Goal: Task Accomplishment & Management: Use online tool/utility

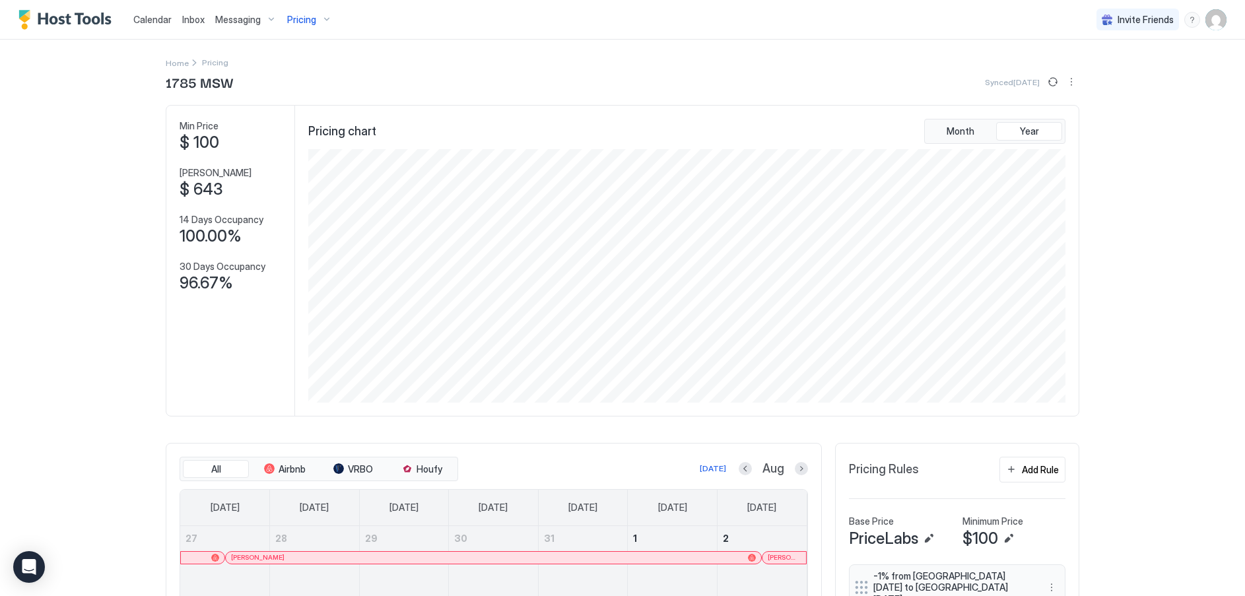
scroll to position [254, 760]
click at [153, 17] on span "Calendar" at bounding box center [152, 19] width 38 height 11
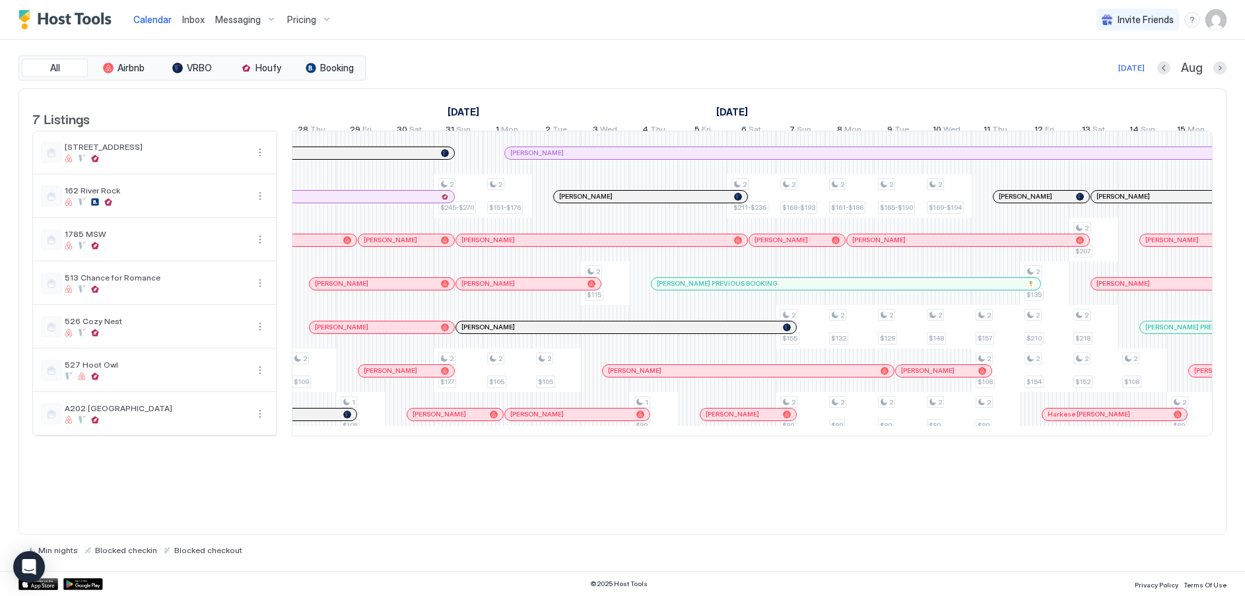
scroll to position [0, 853]
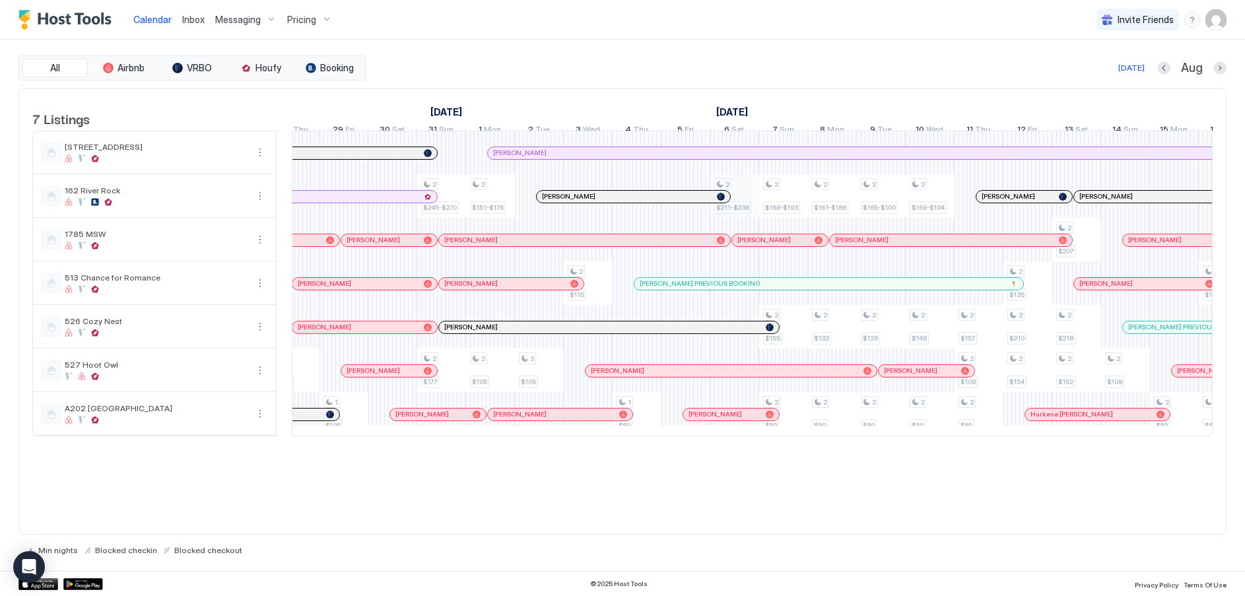
click at [748, 203] on div "2 $115 2 $125 2 $105 2 $115 2 $125 2 $105 2 $109 1 $105 2 $245-$270 2 $177 2 $1…" at bounding box center [881, 283] width 2883 height 304
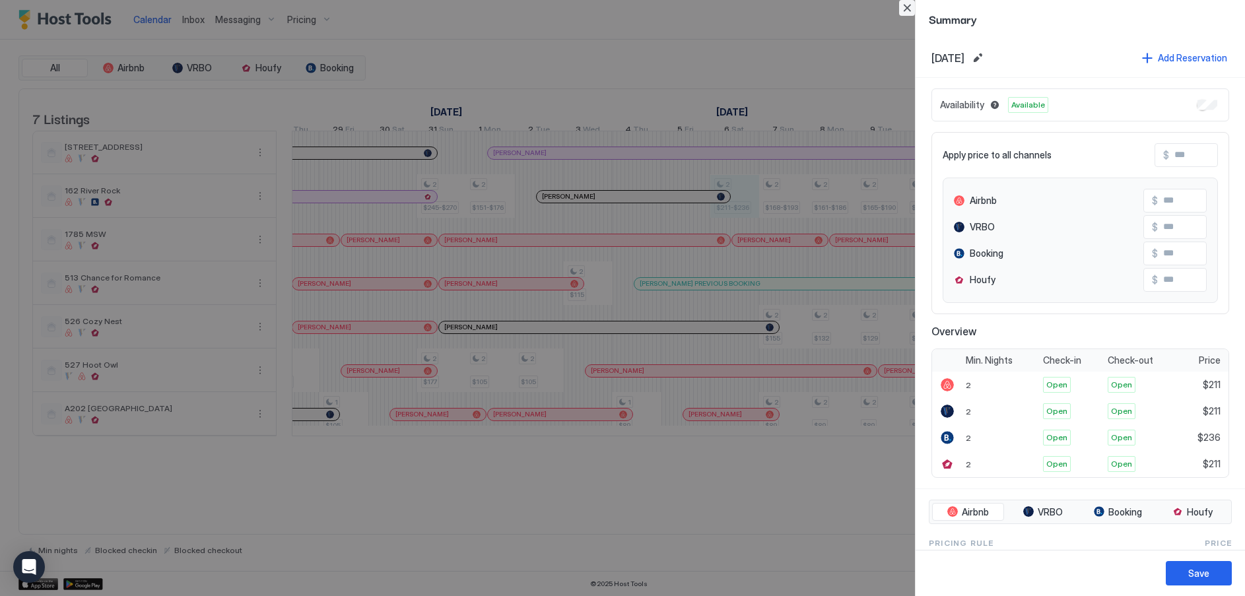
click at [909, 7] on button "Close" at bounding box center [907, 8] width 16 height 16
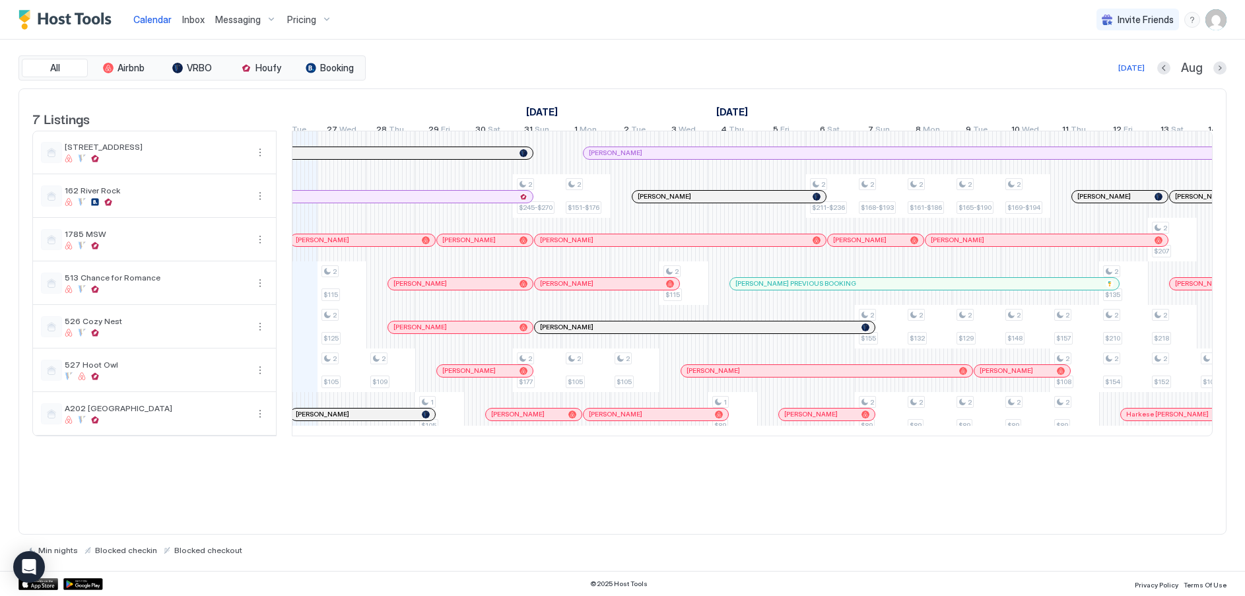
scroll to position [0, 683]
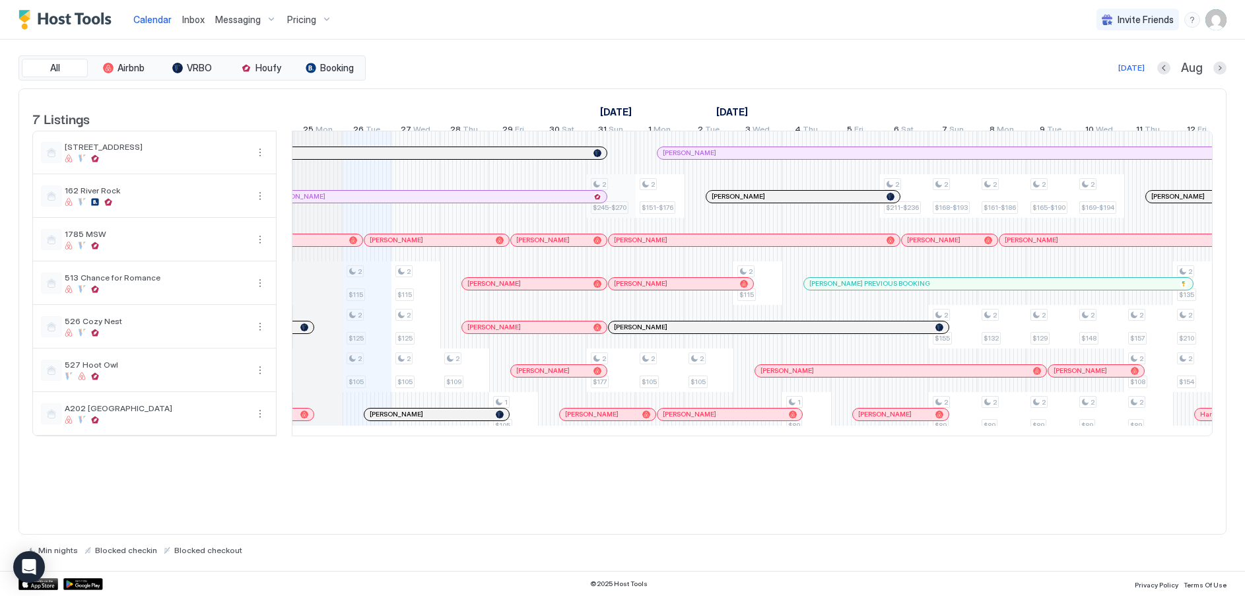
click at [620, 217] on div "2 $115 2 $125 2 $105 2 $115 2 $125 2 $105 2 $109 1 $105 2 $245-$270 2 $177 2 $1…" at bounding box center [1051, 283] width 2883 height 304
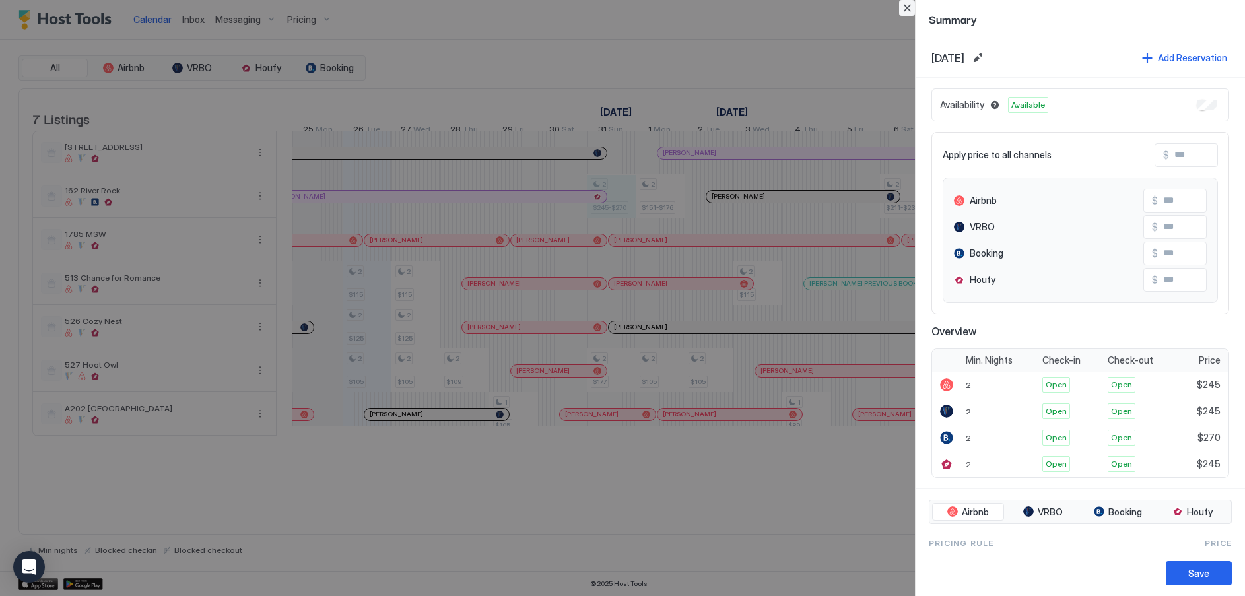
click at [902, 5] on button "Close" at bounding box center [907, 8] width 16 height 16
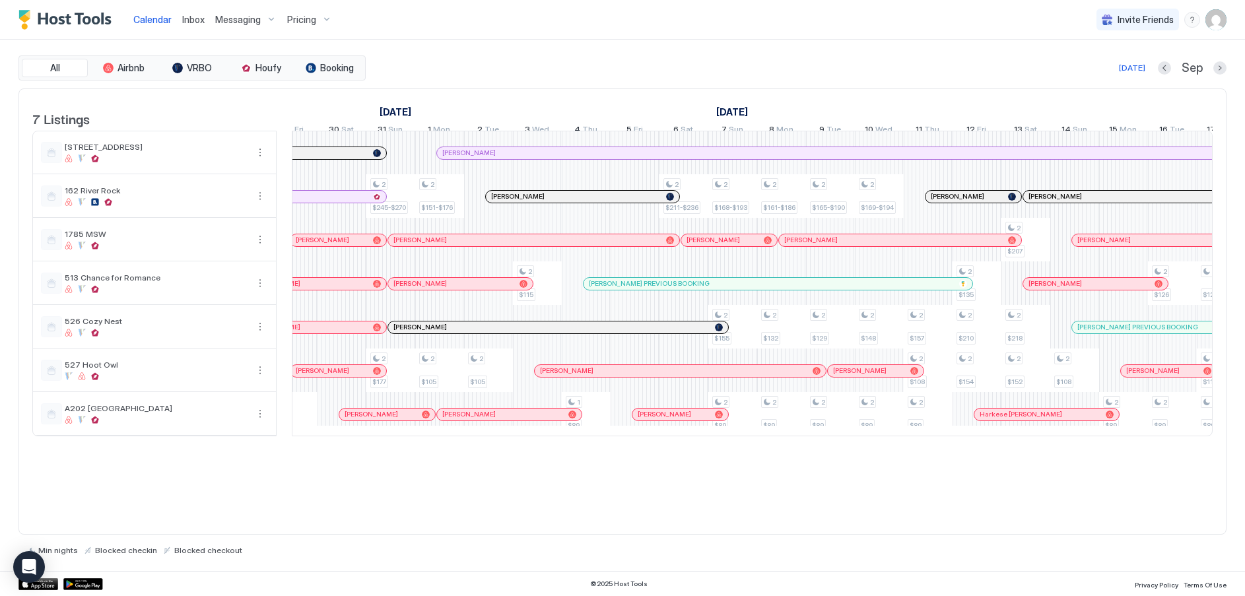
scroll to position [0, 1138]
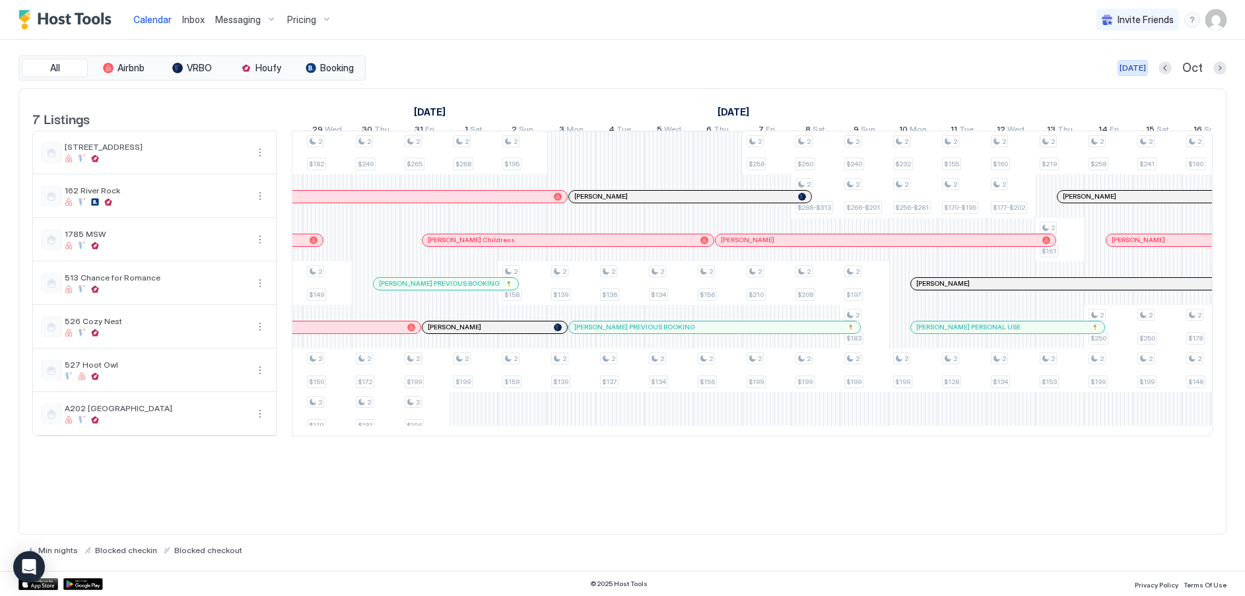
click at [1143, 67] on div "[DATE]" at bounding box center [1133, 68] width 26 height 12
